Goal: Task Accomplishment & Management: Manage account settings

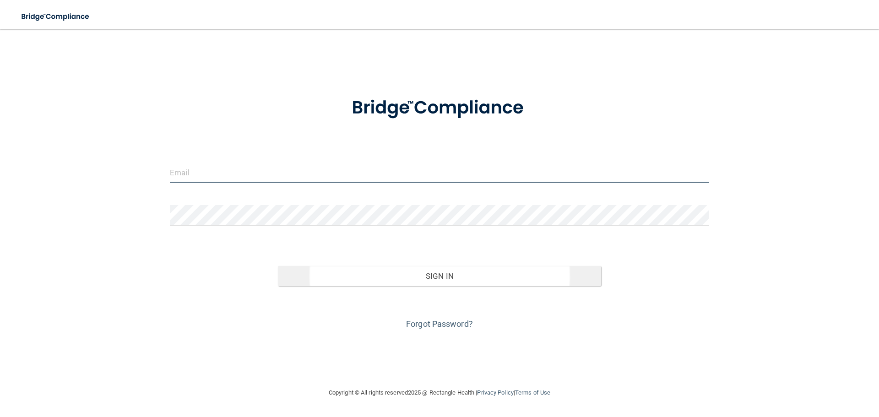
type input "[EMAIL_ADDRESS][DOMAIN_NAME]"
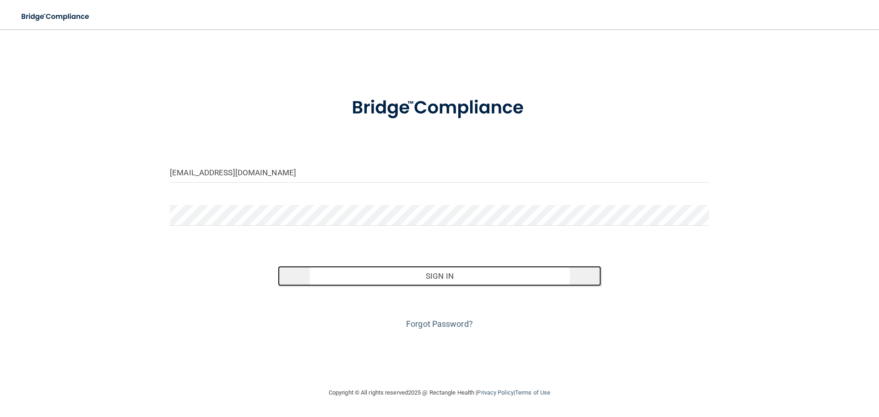
click at [466, 268] on button "Sign In" at bounding box center [440, 276] width 324 height 20
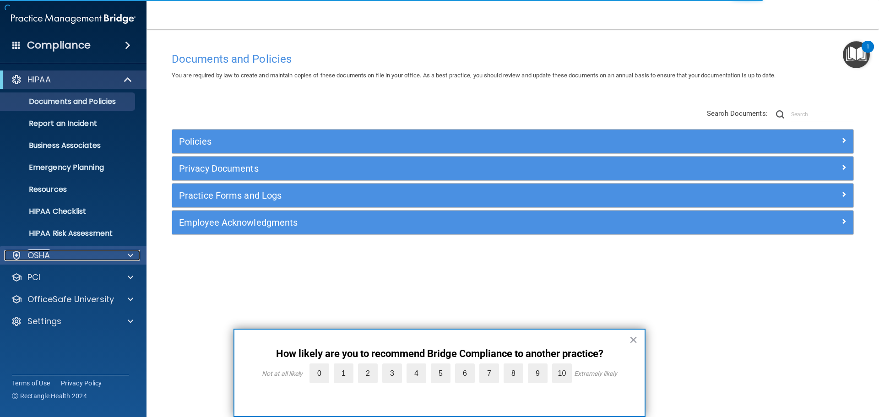
click at [104, 256] on div "OSHA" at bounding box center [61, 255] width 114 height 11
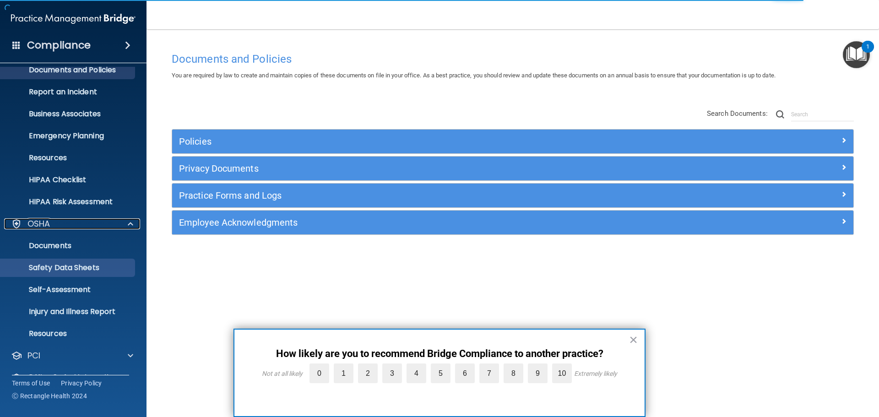
scroll to position [73, 0]
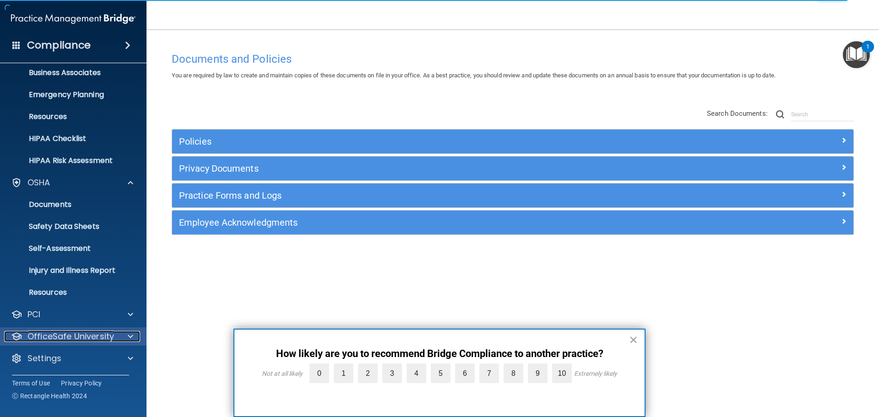
click at [82, 331] on p "OfficeSafe University" at bounding box center [70, 336] width 87 height 11
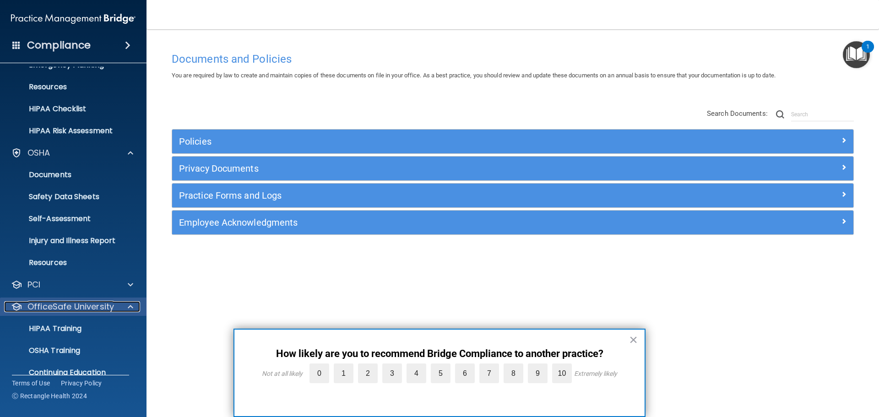
scroll to position [139, 0]
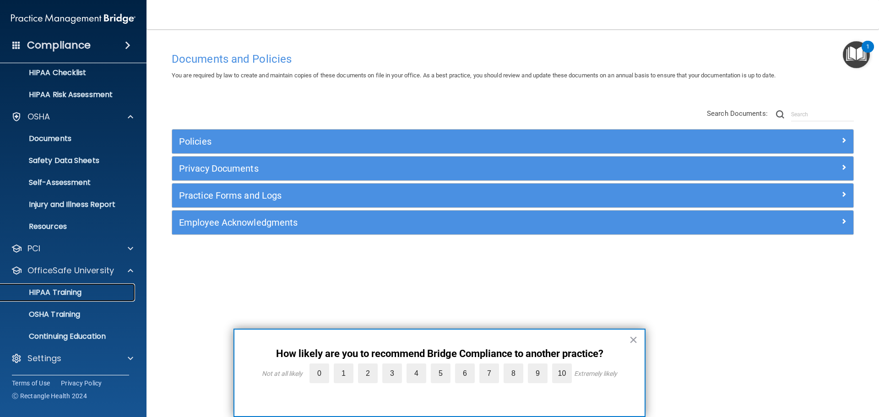
click at [81, 292] on p "HIPAA Training" at bounding box center [44, 292] width 76 height 9
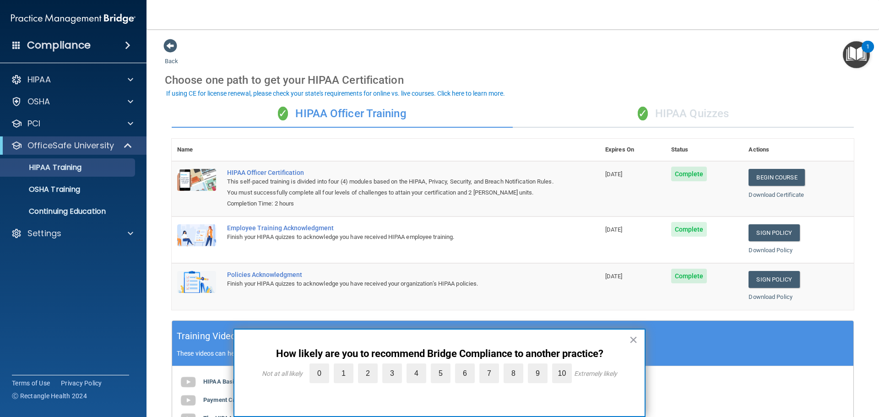
click at [676, 108] on div "✓ HIPAA Quizzes" at bounding box center [683, 113] width 341 height 27
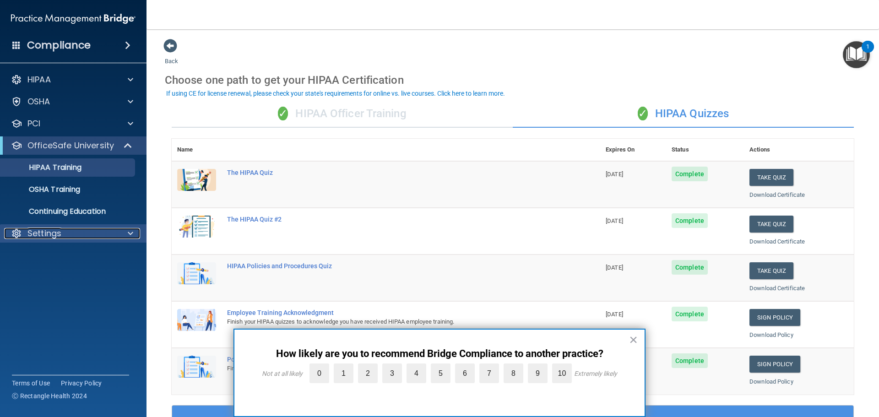
click at [80, 233] on div "Settings" at bounding box center [61, 233] width 114 height 11
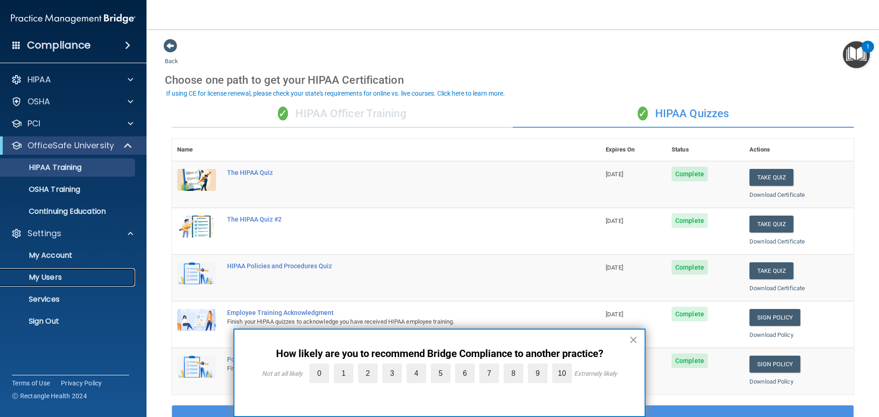
click at [55, 275] on p "My Users" at bounding box center [68, 277] width 125 height 9
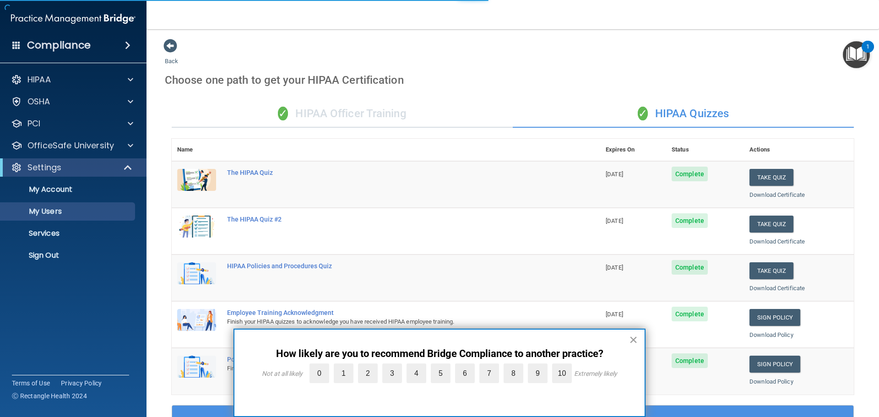
select select "20"
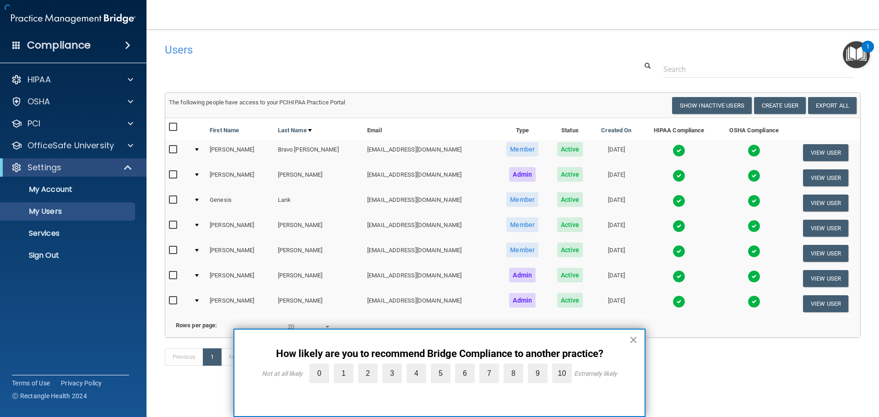
click at [630, 339] on button "×" at bounding box center [633, 339] width 9 height 15
